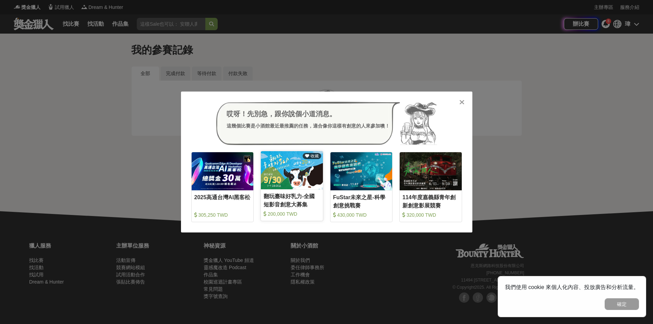
click at [289, 183] on img at bounding box center [292, 170] width 62 height 38
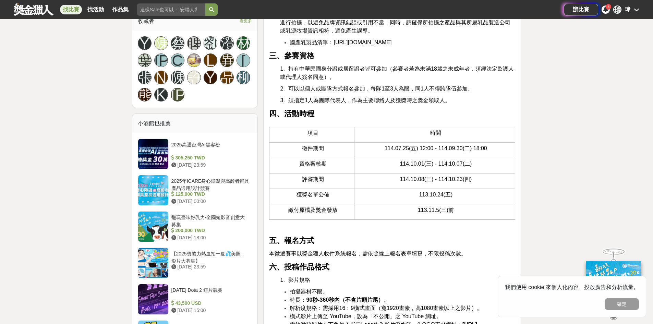
scroll to position [548, 0]
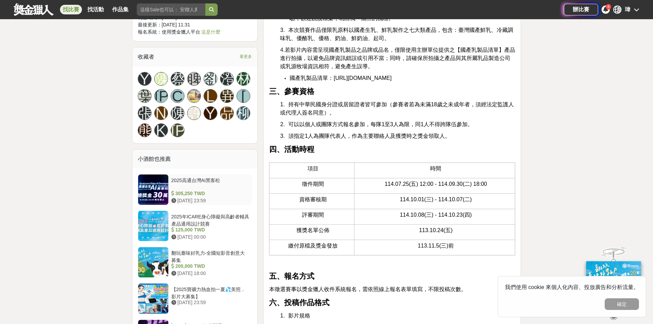
click at [181, 177] on div "2025高通台灣AI黑客松" at bounding box center [210, 183] width 78 height 13
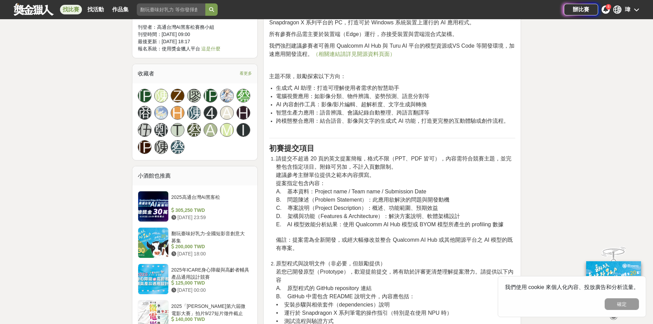
scroll to position [583, 0]
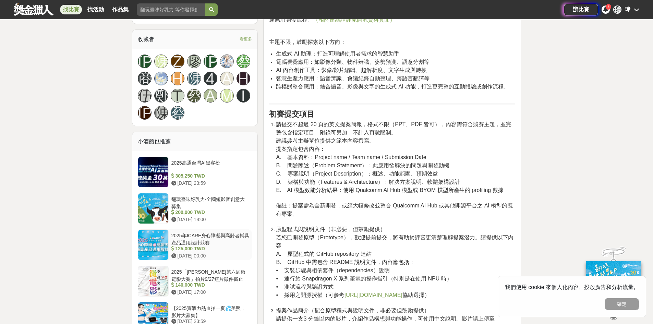
click at [244, 245] on div "2025年ICARE身心障礙與高齡者輔具產品通用設計競賽" at bounding box center [210, 238] width 78 height 13
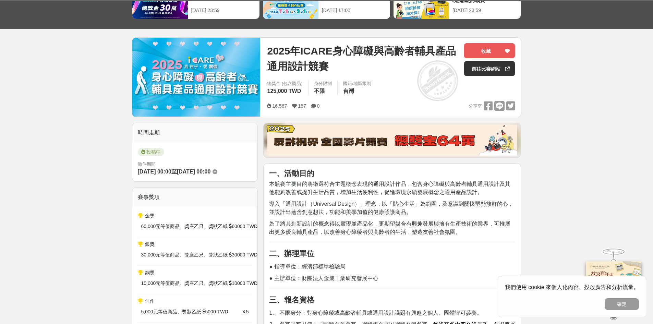
scroll to position [175, 0]
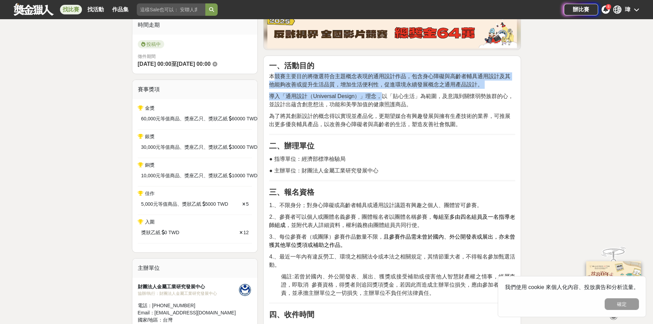
drag, startPoint x: 274, startPoint y: 75, endPoint x: 386, endPoint y: 93, distance: 113.2
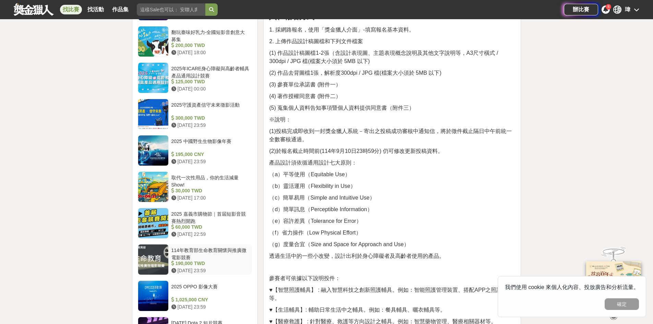
scroll to position [758, 0]
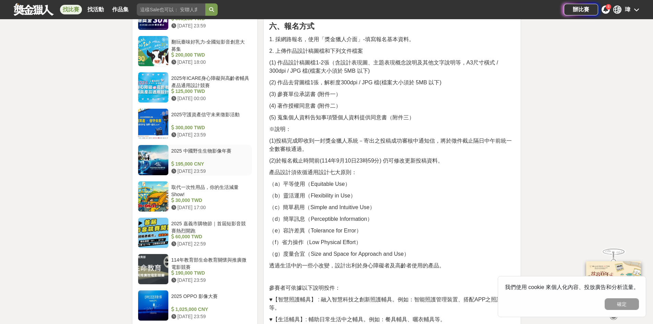
click at [235, 150] on div "2025 中國野生生物影像年賽" at bounding box center [210, 153] width 78 height 13
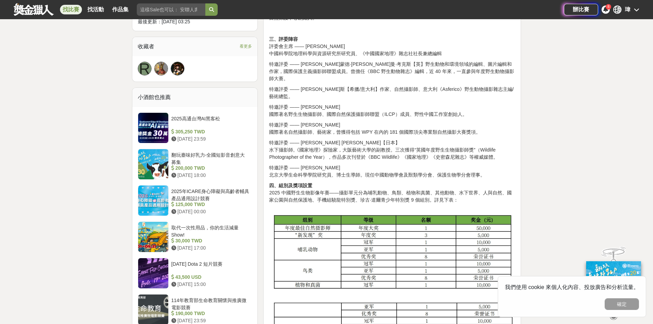
scroll to position [414, 0]
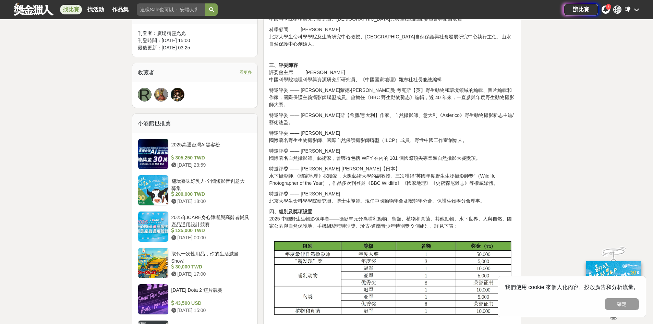
click at [100, 4] on div "找比賽 找活動 作品集" at bounding box center [97, 9] width 74 height 19
click at [73, 8] on link "找比賽" at bounding box center [71, 10] width 22 height 10
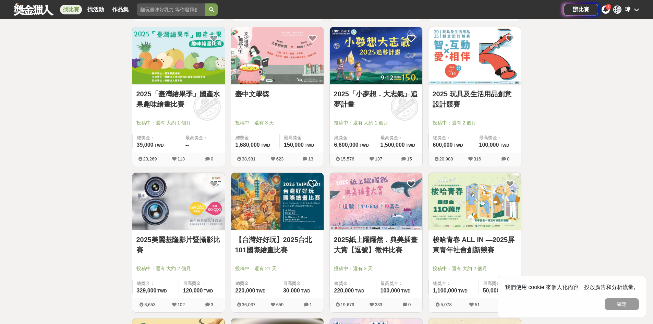
click at [286, 62] on img at bounding box center [277, 55] width 93 height 57
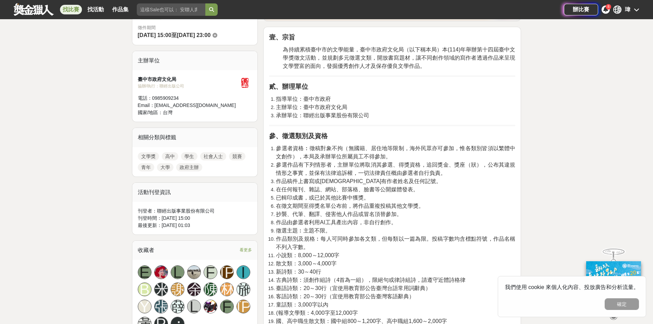
scroll to position [69, 0]
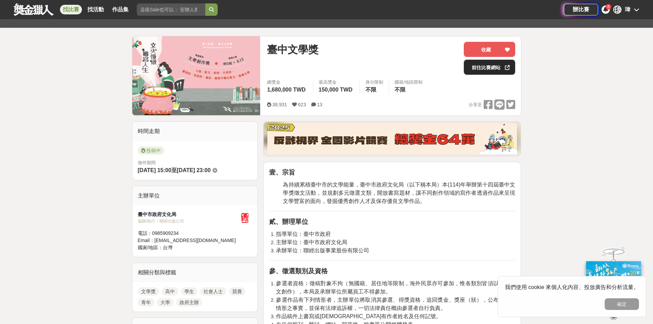
click at [492, 63] on link "前往比賽網站" at bounding box center [489, 67] width 51 height 15
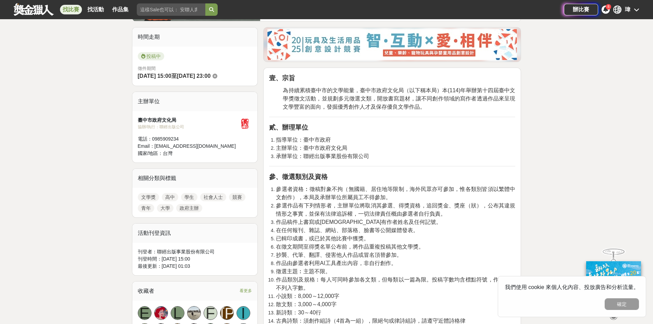
scroll to position [206, 0]
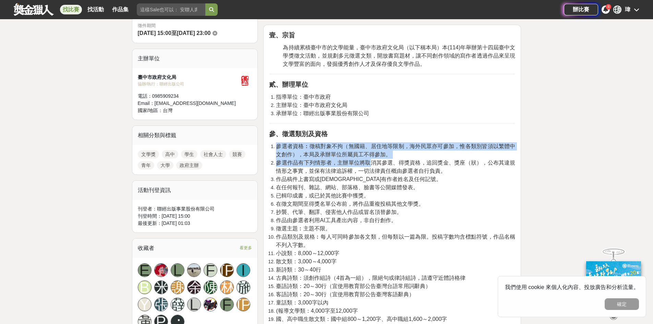
drag, startPoint x: 278, startPoint y: 145, endPoint x: 367, endPoint y: 165, distance: 91.3
click at [367, 165] on ol "參選者資格︰徵稿對象不拘（無國籍、居住地等限制，海外民眾亦可參加，惟各類別皆須以繁體中文創作），本局及承辦單位所屬員工不得參加。 參選作品有下列情形者，主辦單…" at bounding box center [392, 232] width 246 height 181
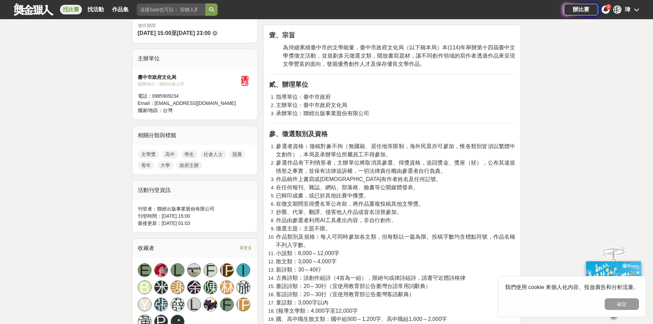
click at [378, 166] on span "參選作品有下列情形者，主辦單位將取消其參選、得獎資格，追回獎金、獎座（狀），公布其違規情形之事實，並保有法律追訴權，一切法律責任概由參選者自行負責。" at bounding box center [395, 167] width 239 height 14
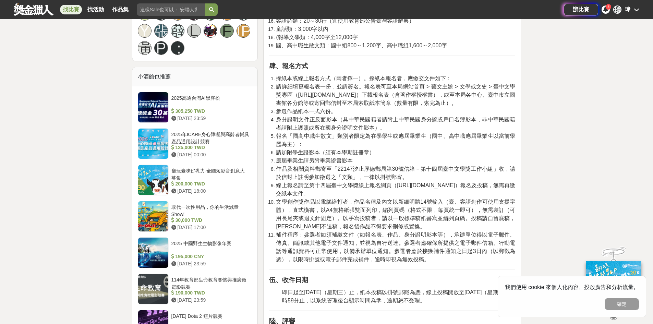
scroll to position [480, 0]
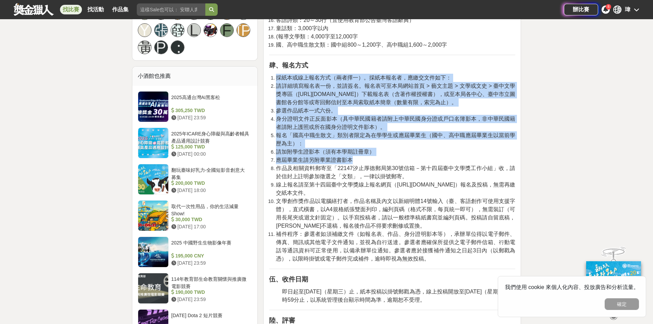
drag, startPoint x: 276, startPoint y: 78, endPoint x: 474, endPoint y: 162, distance: 215.2
click at [474, 162] on ol "採紙本或線上報名方式（兩者擇一）。採紙本報名者，應繳交文件如下： 請詳細填寫報名表一份，並請簽名。報名表可至本局網站首頁 > 藝文主題 > 文學或文史 > 臺…" at bounding box center [392, 168] width 246 height 189
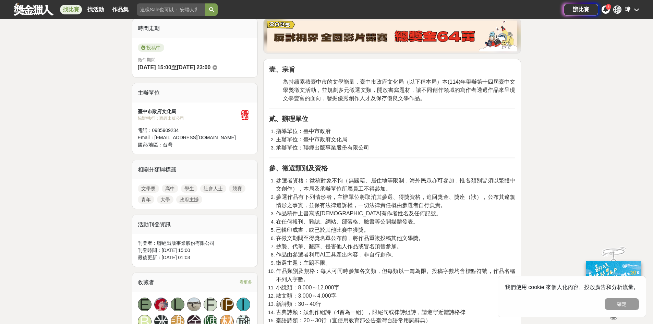
scroll to position [103, 0]
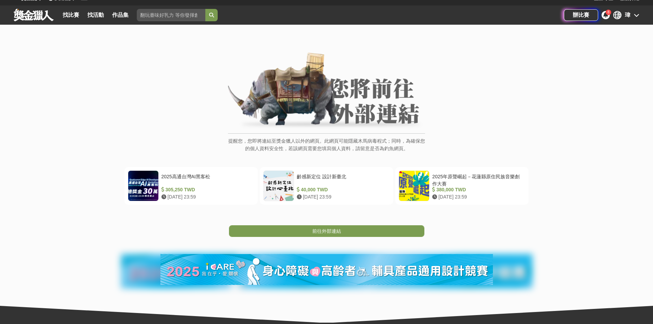
scroll to position [69, 0]
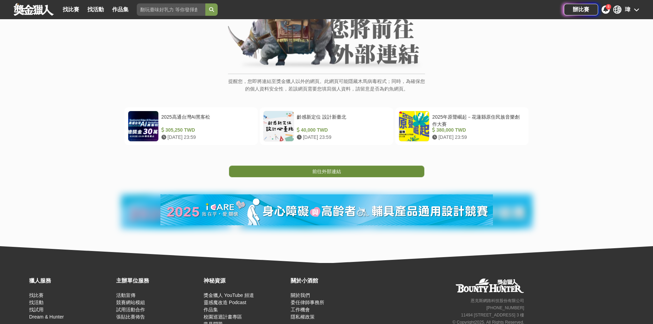
click at [344, 173] on link "前往外部連結" at bounding box center [326, 172] width 195 height 12
